Goal: Task Accomplishment & Management: Complete application form

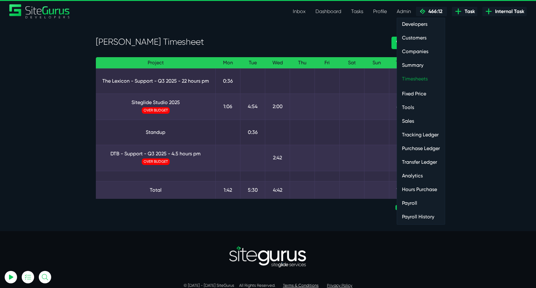
click at [429, 83] on link "Timesheets" at bounding box center [421, 79] width 48 height 12
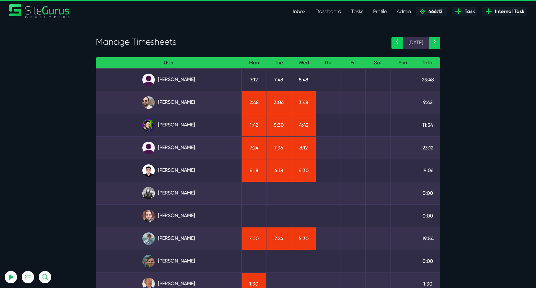
click at [176, 127] on link "Josh Carter" at bounding box center [169, 125] width 136 height 12
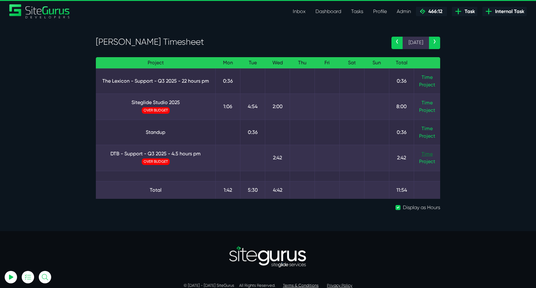
click at [428, 152] on link "Time" at bounding box center [427, 154] width 11 height 6
click at [165, 150] on link "DTB - Support - Q3 2025 - 4.5 hours pm" at bounding box center [156, 153] width 110 height 7
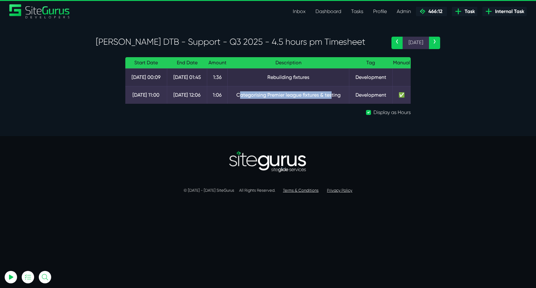
drag, startPoint x: 239, startPoint y: 96, endPoint x: 332, endPoint y: 96, distance: 93.1
click at [332, 96] on td "Categorising Premier league fixtures & testing" at bounding box center [289, 95] width 122 height 18
click at [333, 96] on td "Categorising Premier league fixtures & testing" at bounding box center [289, 95] width 122 height 18
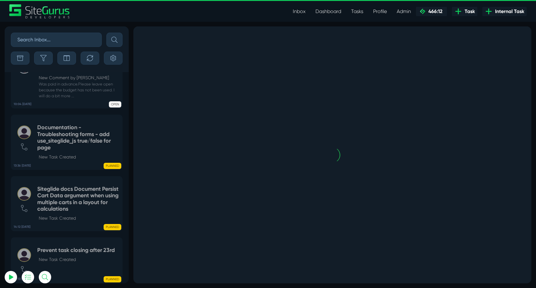
scroll to position [-1553, 0]
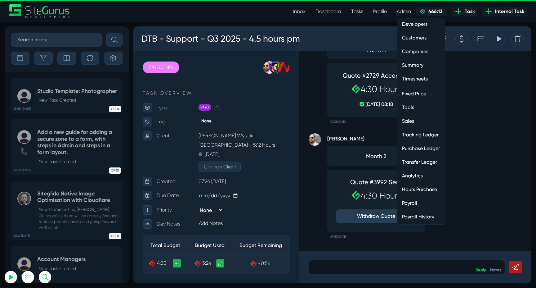
click at [417, 188] on link "Hours Purchase" at bounding box center [421, 189] width 48 height 12
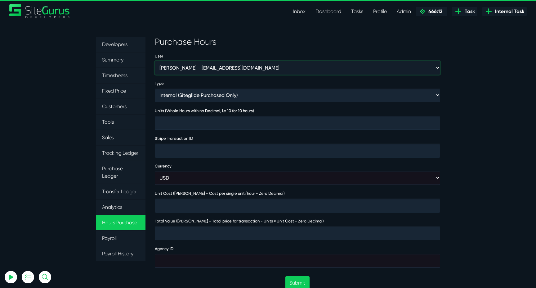
click at [214, 70] on select "[PERSON_NAME] - [EMAIL_ADDRESS][DOMAIN_NAME] [PERSON_NAME] - [EMAIL_ADDRESS][DO…" at bounding box center [297, 67] width 285 height 13
select select "368"
type input "1"
type input "4000"
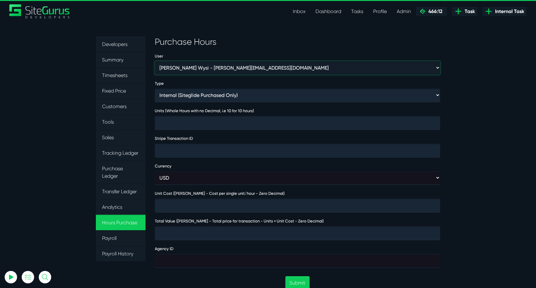
type input "474032"
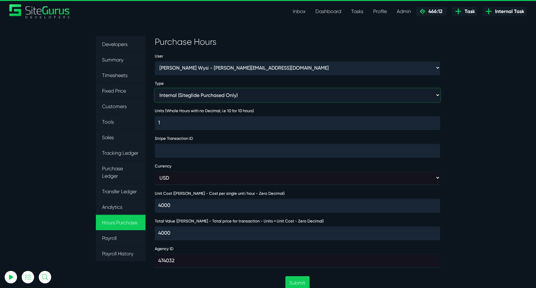
click at [215, 96] on select "Internal (Siteglide Purchased Only) Paid in Full (Ad-Hoc) Subscription (Subscri…" at bounding box center [297, 94] width 285 height 13
select select "INVOICE"
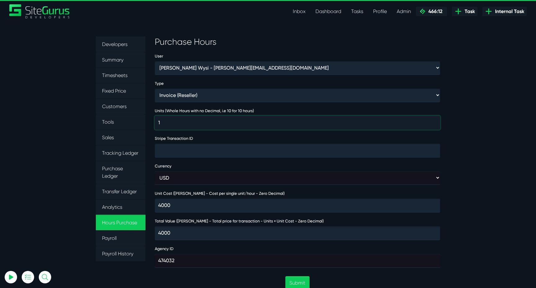
click at [208, 120] on input "1" at bounding box center [297, 123] width 285 height 14
type input "14"
type input "56000"
type input "514"
type input "2056000"
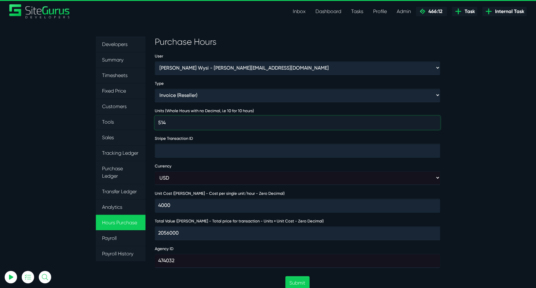
type input "51"
type input "204000"
type input "5"
type input "20000"
type input "1"
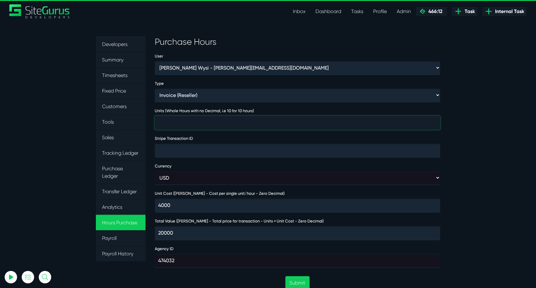
type input "4000"
type input "14"
type input "56000"
type input "514"
type input "2056000"
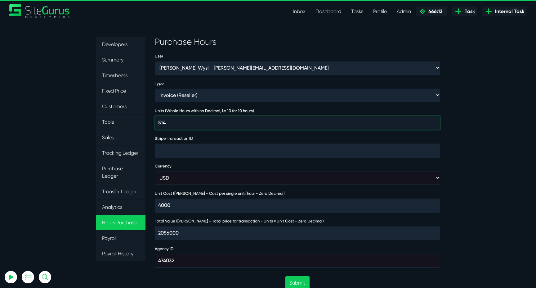
type input "51"
type input "204000"
type input "5"
type input "20000"
type input "5"
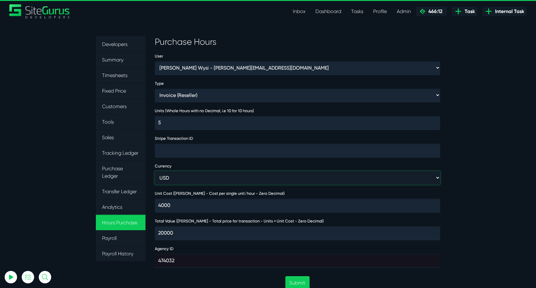
click at [208, 173] on select "USD GBP AUD" at bounding box center [297, 177] width 285 height 13
select select "gbp"
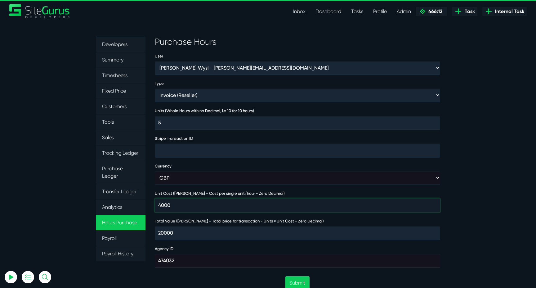
click at [455, 208] on section "Developers Summary Timesheets Fixed Price Customers Tools Sales Tracking Ledger…" at bounding box center [268, 272] width 536 height 501
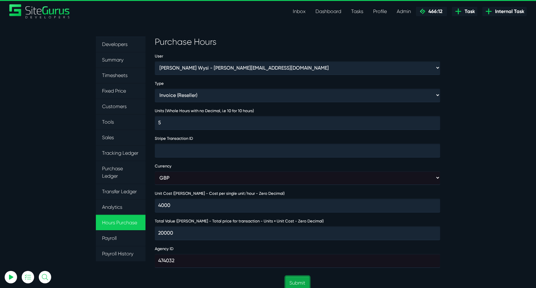
click at [291, 280] on button "Submit" at bounding box center [297, 282] width 24 height 13
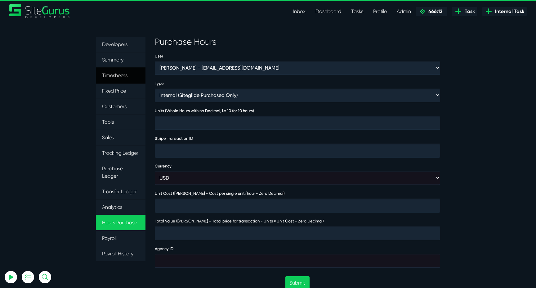
click at [123, 76] on link "Timesheets" at bounding box center [121, 75] width 50 height 16
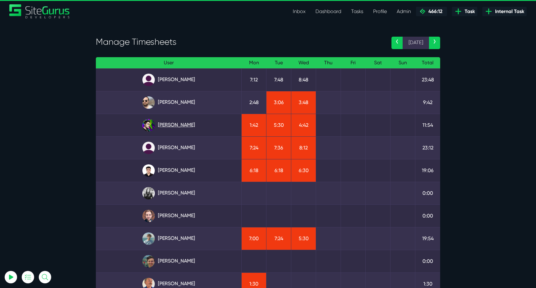
click at [180, 126] on link "[PERSON_NAME]" at bounding box center [169, 125] width 136 height 12
click at [189, 101] on link "[PERSON_NAME]" at bounding box center [169, 102] width 136 height 12
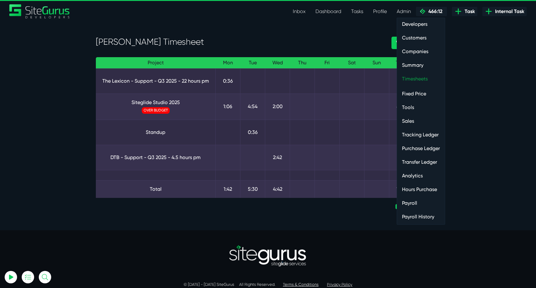
click at [412, 74] on link "Timesheets" at bounding box center [421, 79] width 48 height 12
